Goal: Entertainment & Leisure: Consume media (video, audio)

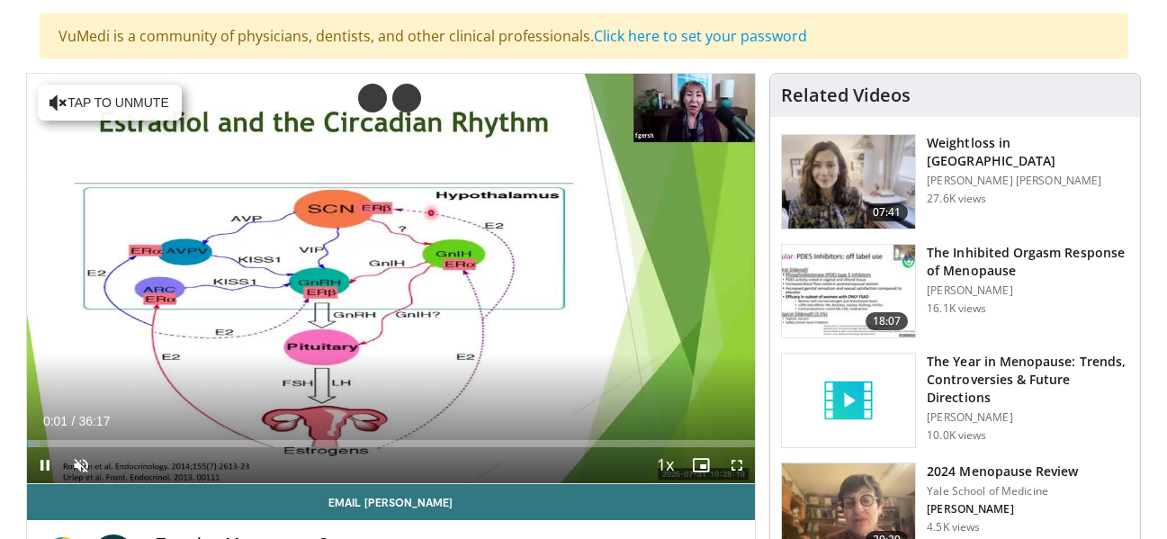
scroll to position [126, 0]
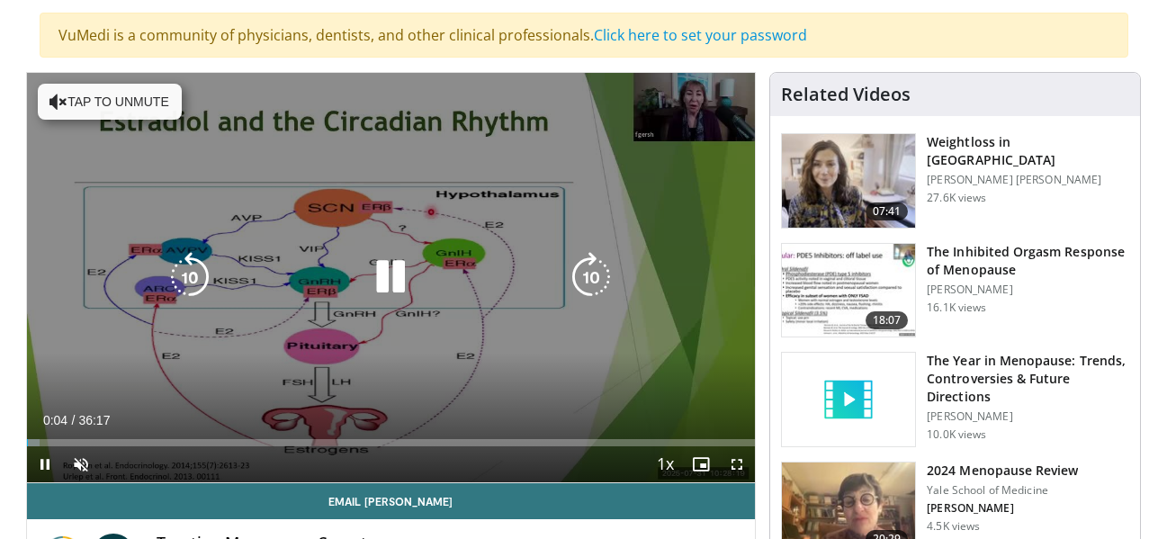
click at [115, 85] on button "Tap to unmute" at bounding box center [110, 102] width 144 height 36
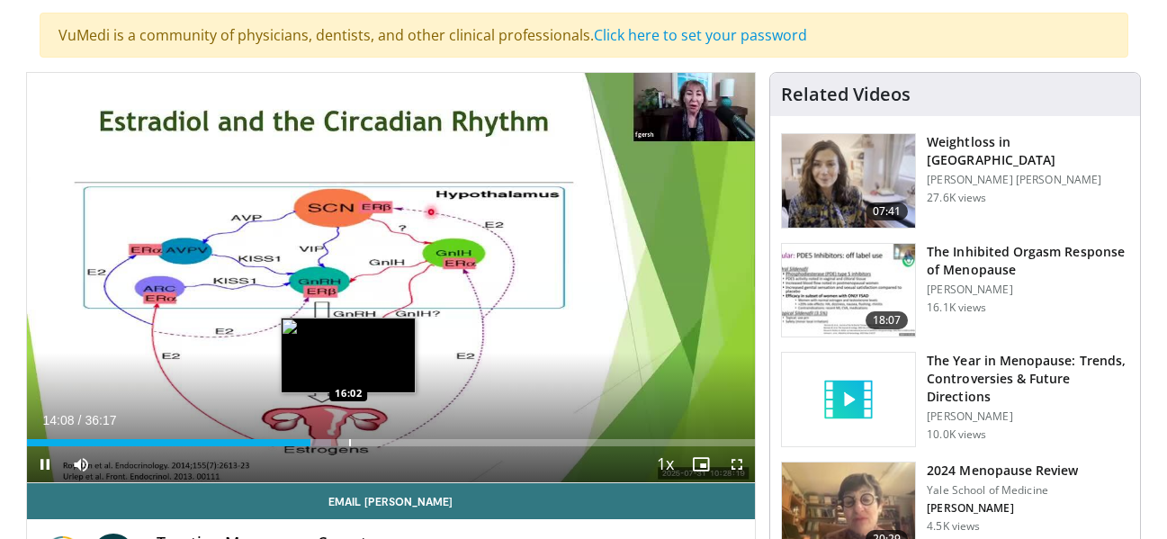
click at [349, 439] on div "Progress Bar" at bounding box center [350, 442] width 2 height 7
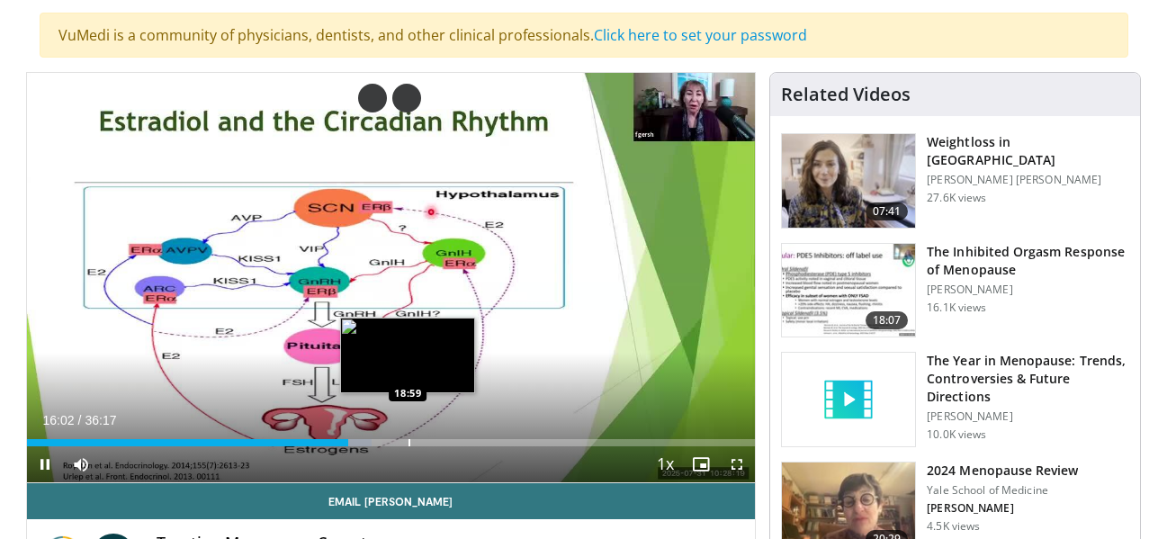
click at [408, 437] on div "Loaded : 47.31% 16:02 18:59" at bounding box center [391, 437] width 729 height 17
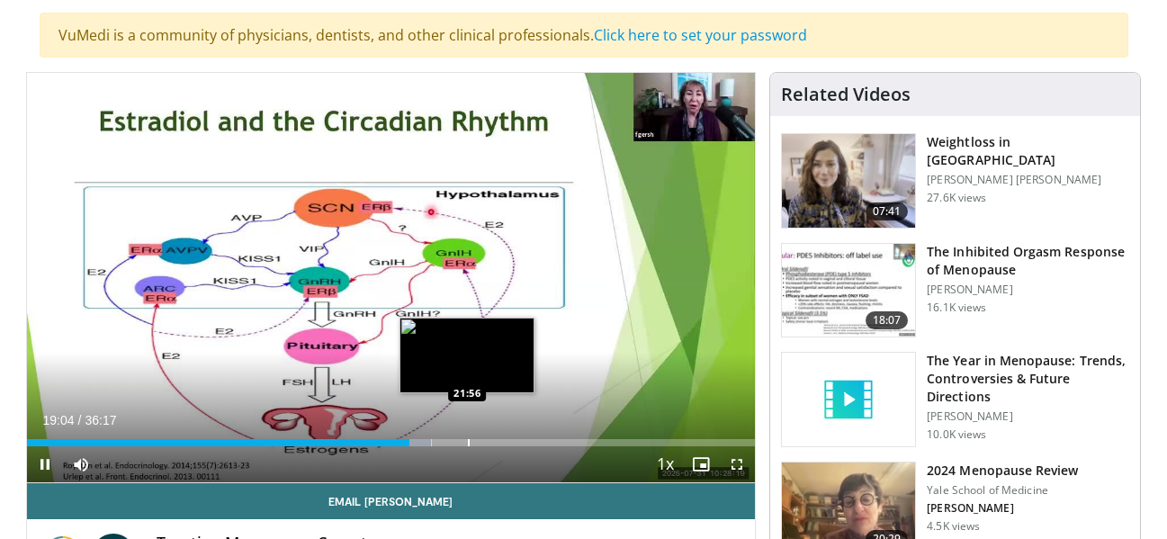
click at [468, 441] on div "Progress Bar" at bounding box center [469, 442] width 2 height 7
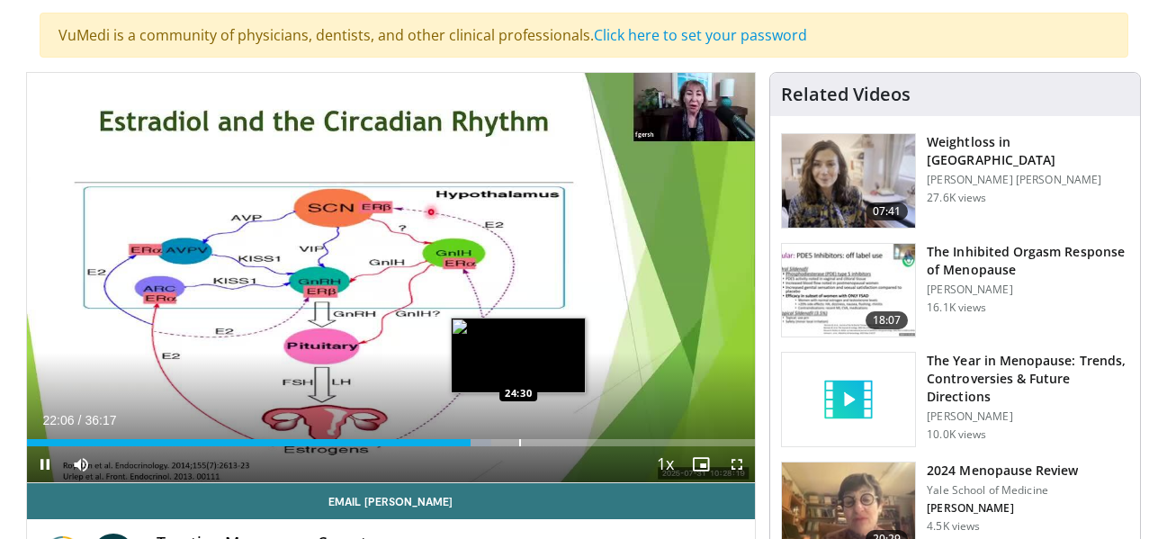
click at [519, 440] on div "Progress Bar" at bounding box center [520, 442] width 2 height 7
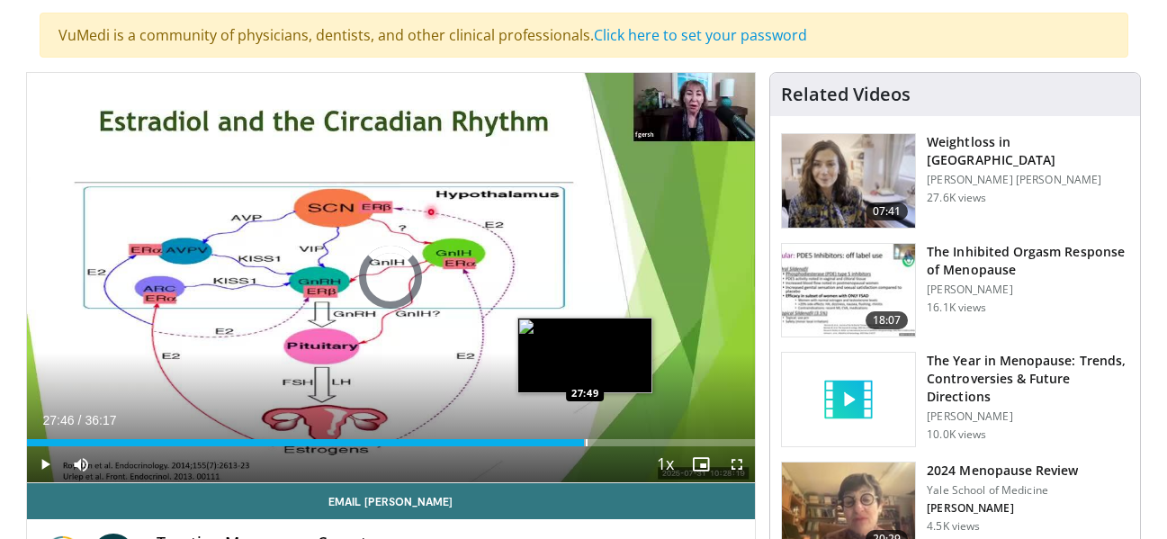
click at [586, 440] on div "Progress Bar" at bounding box center [587, 442] width 2 height 7
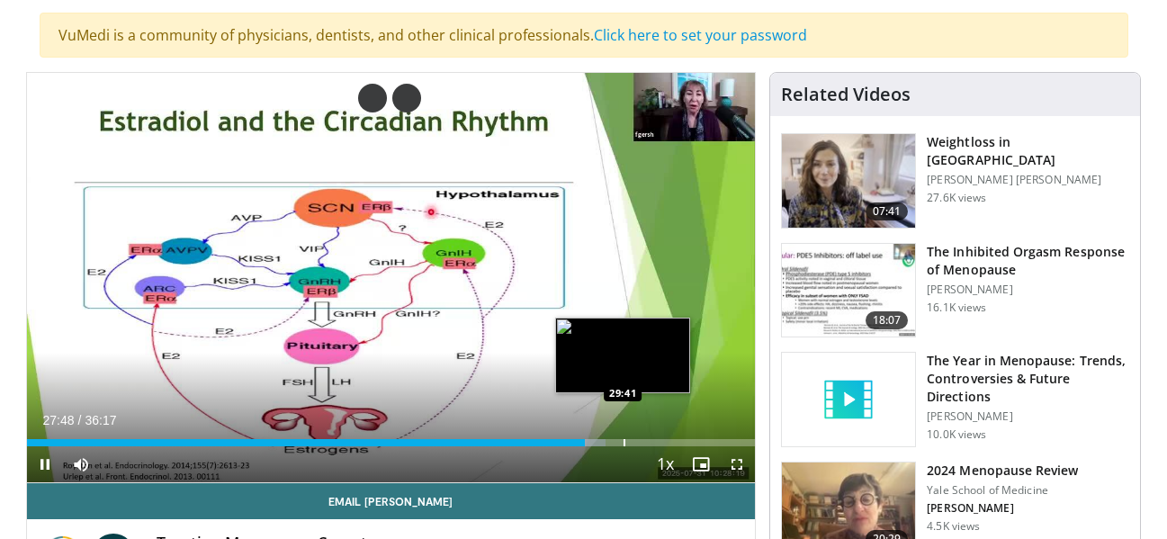
click at [624, 439] on div "Progress Bar" at bounding box center [625, 442] width 2 height 7
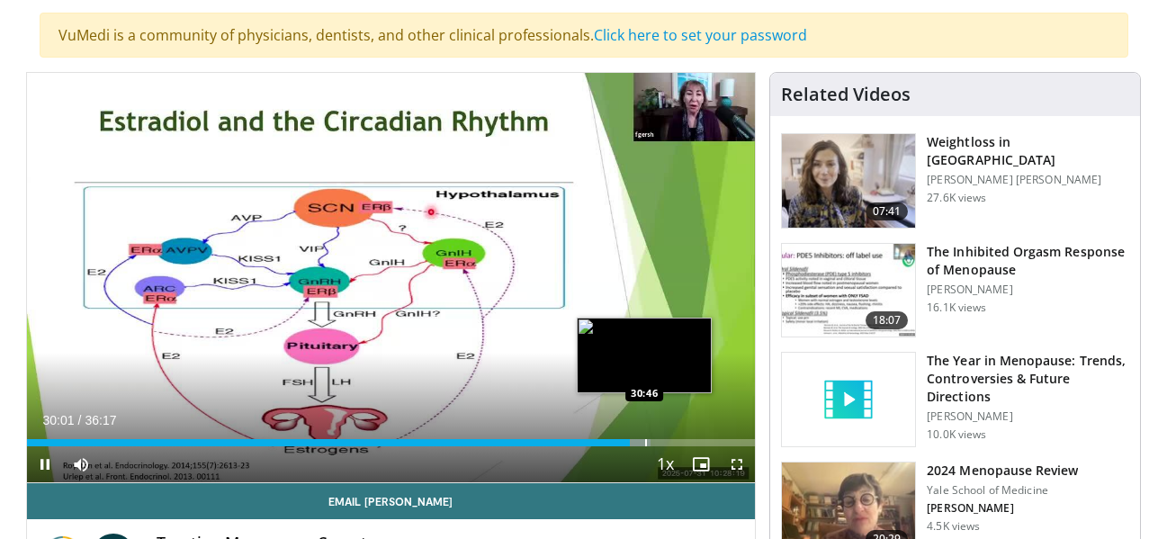
click at [645, 440] on div "Progress Bar" at bounding box center [646, 442] width 2 height 7
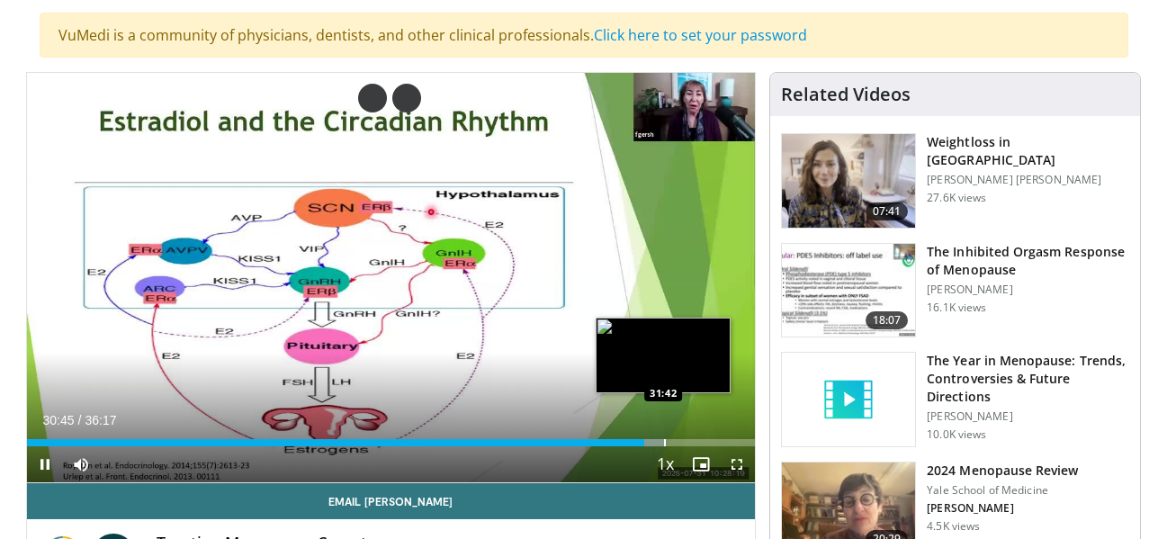
click at [664, 444] on div "Progress Bar" at bounding box center [665, 442] width 2 height 7
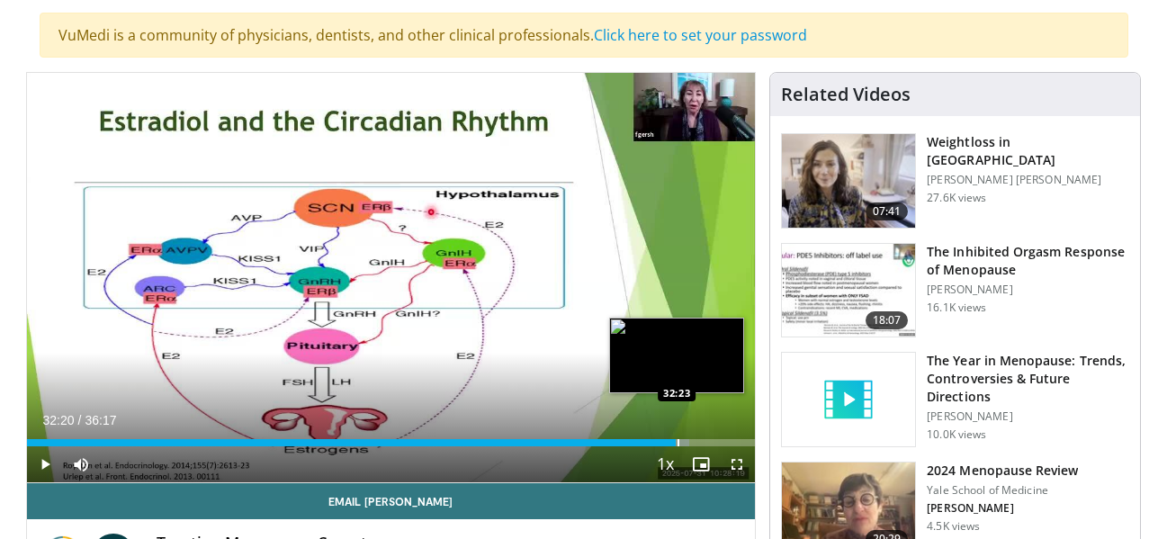
click at [678, 443] on div "Progress Bar" at bounding box center [679, 442] width 2 height 7
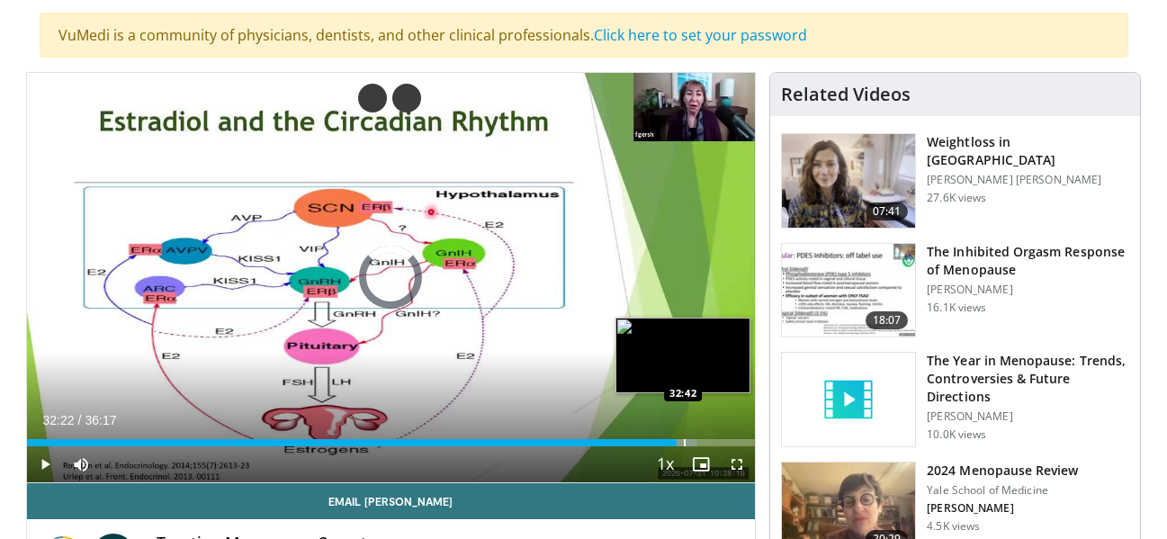
click at [684, 443] on div "Progress Bar" at bounding box center [685, 442] width 2 height 7
click at [692, 444] on div "Progress Bar" at bounding box center [693, 442] width 2 height 7
click at [701, 444] on div "Progress Bar" at bounding box center [702, 442] width 2 height 7
click at [707, 444] on div "Progress Bar" at bounding box center [708, 442] width 2 height 7
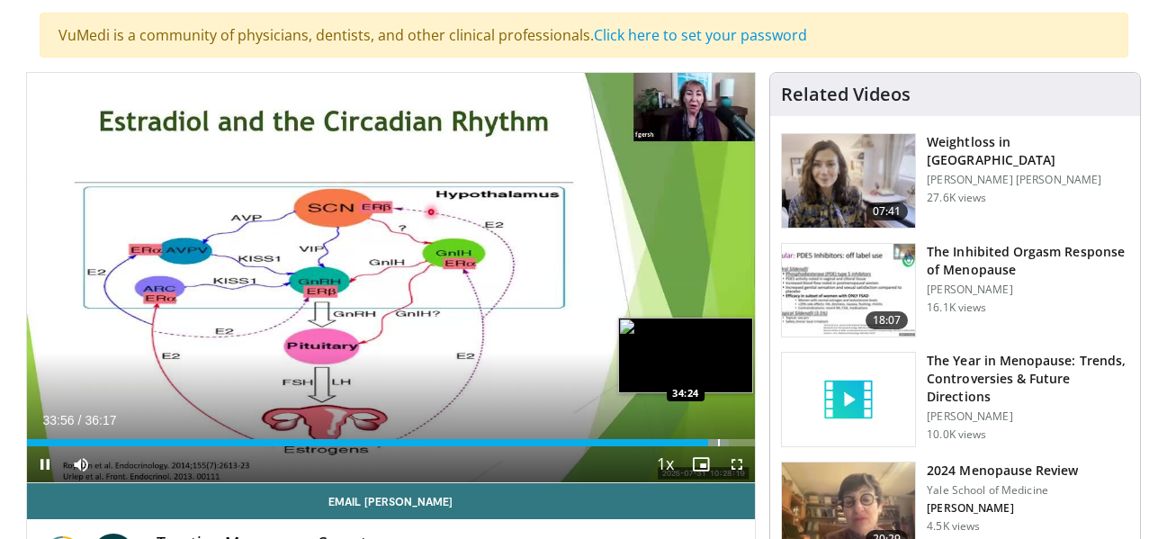
click at [718, 444] on div "Progress Bar" at bounding box center [719, 442] width 2 height 7
click at [726, 444] on div "Progress Bar" at bounding box center [727, 442] width 2 height 7
click at [734, 444] on div "Progress Bar" at bounding box center [735, 442] width 2 height 7
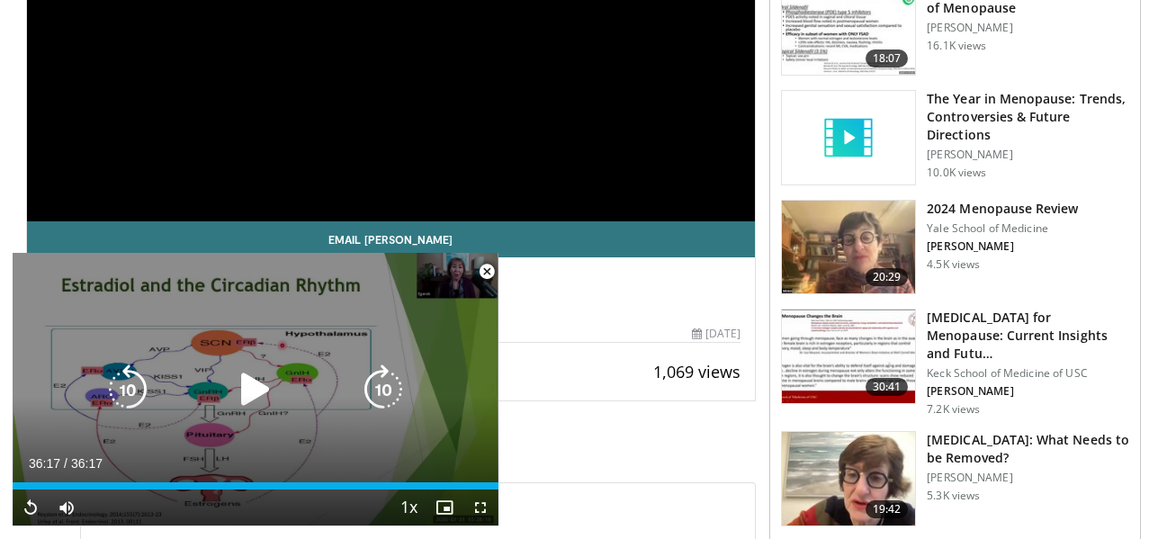
scroll to position [389, 0]
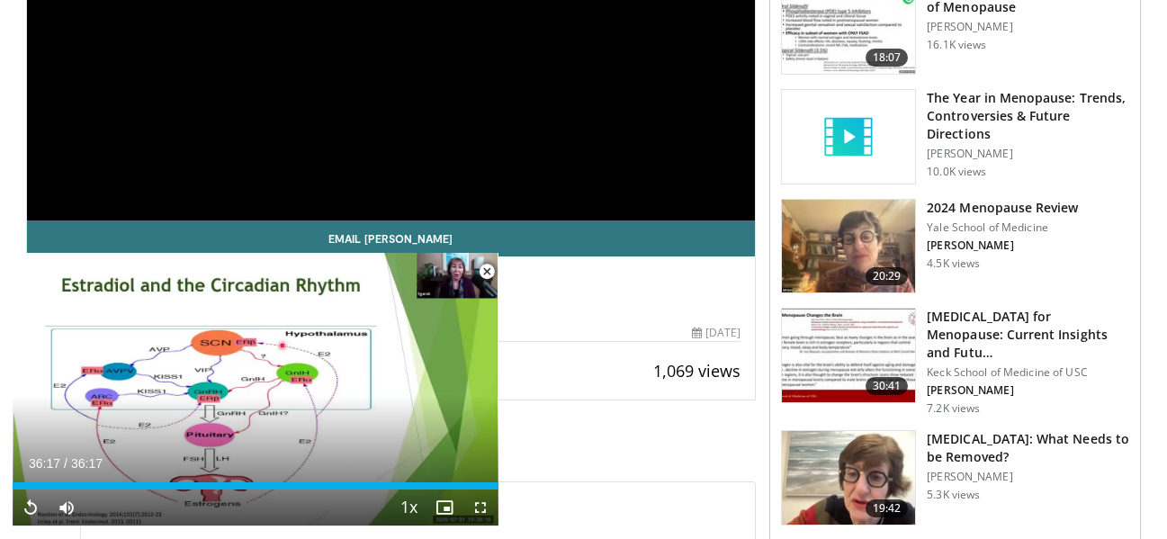
click at [484, 266] on span "Video Player" at bounding box center [487, 272] width 36 height 36
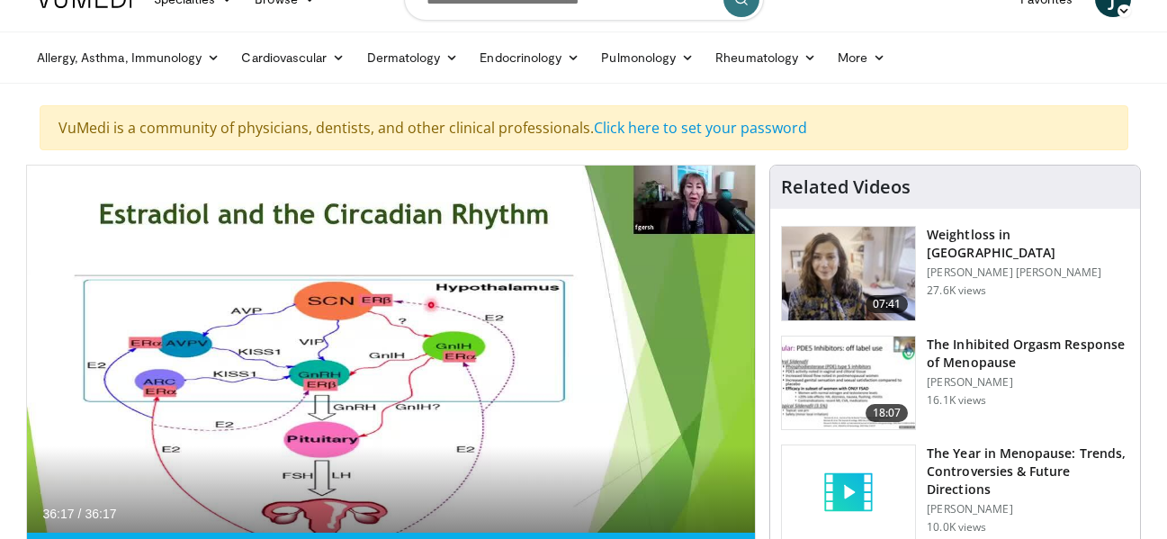
scroll to position [0, 0]
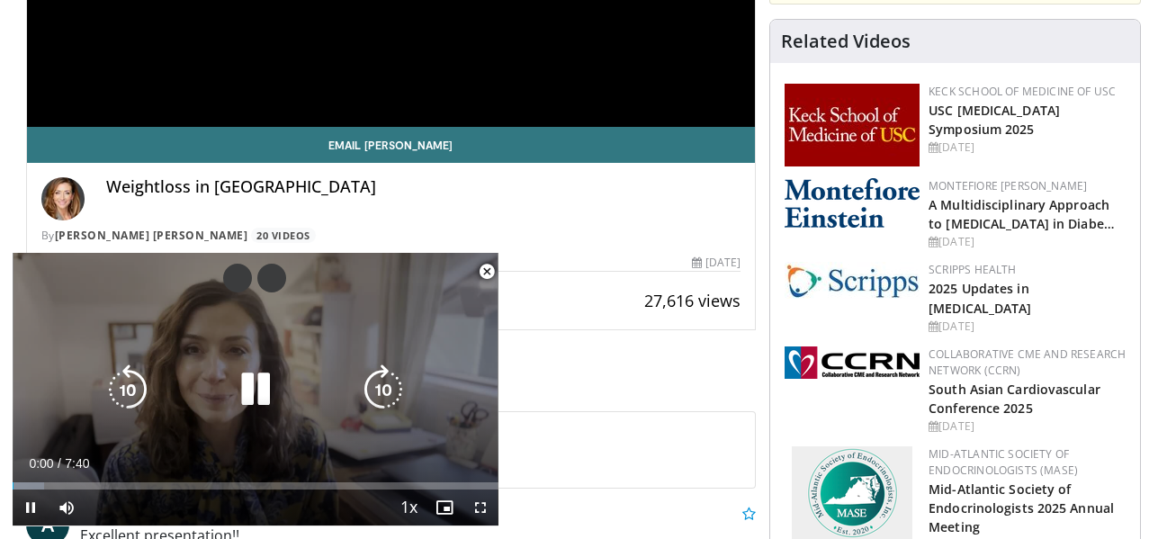
scroll to position [483, 0]
